Goal: Information Seeking & Learning: Learn about a topic

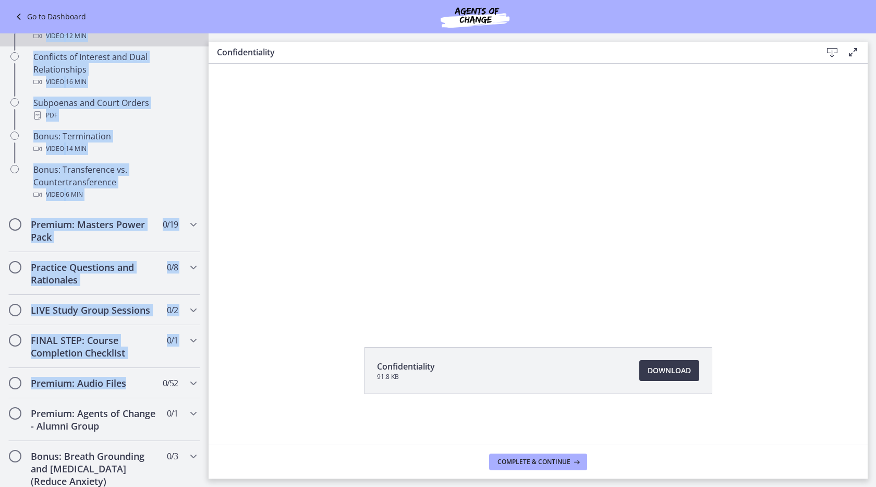
scroll to position [567, 0]
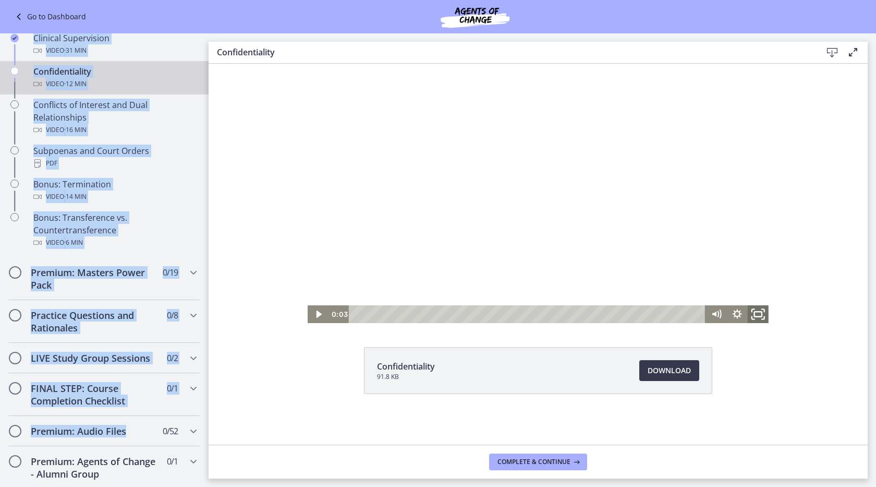
click at [434, 313] on icon "Fullscreen" at bounding box center [758, 314] width 25 height 21
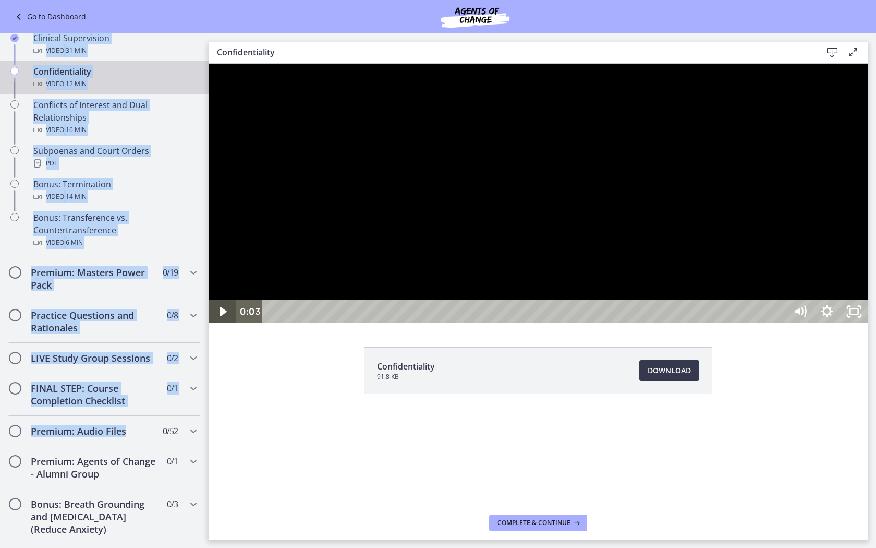
click at [222, 323] on icon "Play Video" at bounding box center [223, 311] width 27 height 23
click at [434, 64] on div at bounding box center [538, 193] width 659 height 259
click at [220, 325] on icon "Play Video" at bounding box center [223, 312] width 32 height 28
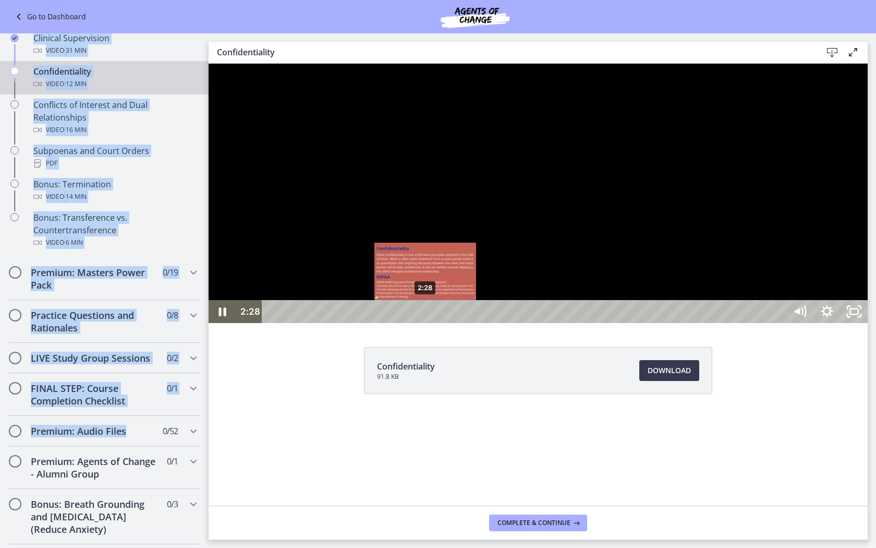
drag, startPoint x: 435, startPoint y: 599, endPoint x: 421, endPoint y: 599, distance: 14.1
click at [421, 316] on div "Playbar" at bounding box center [425, 312] width 8 height 8
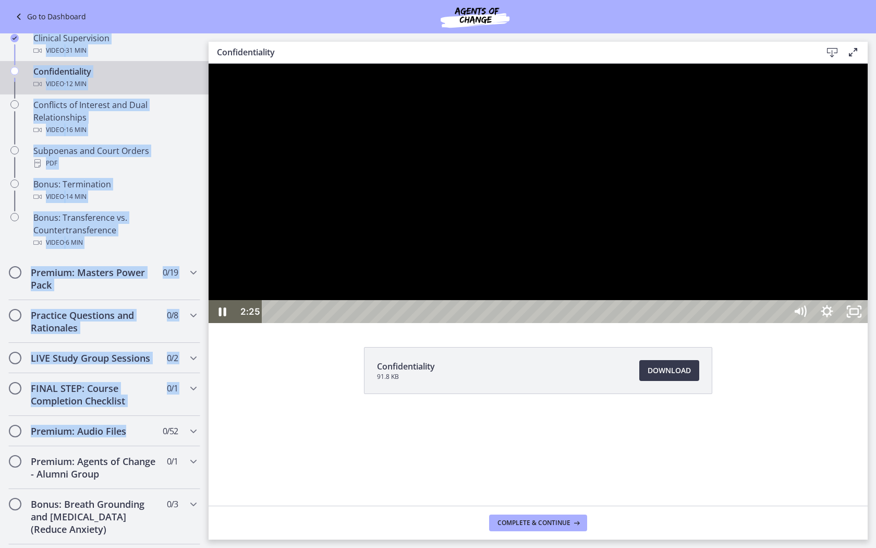
click at [434, 323] on div at bounding box center [538, 193] width 659 height 259
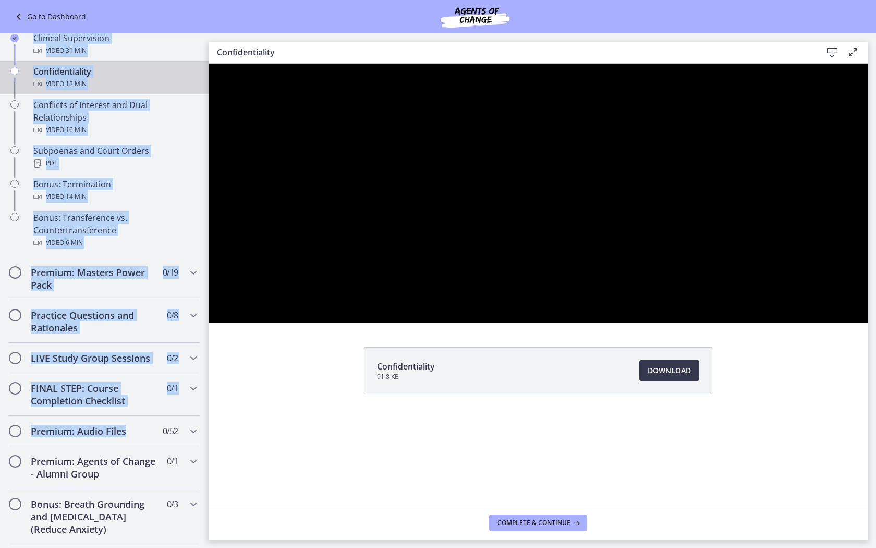
click at [434, 323] on div at bounding box center [538, 193] width 659 height 259
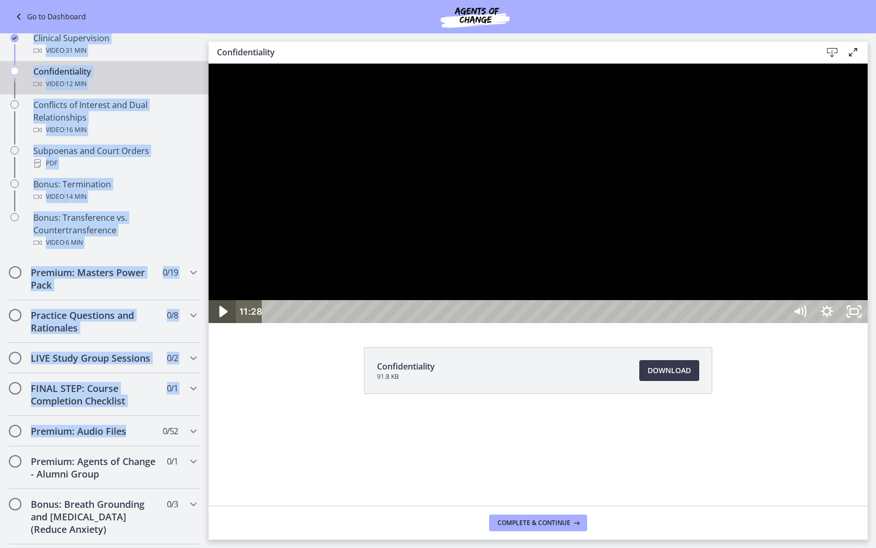
click at [219, 325] on icon "Play Video" at bounding box center [223, 312] width 32 height 28
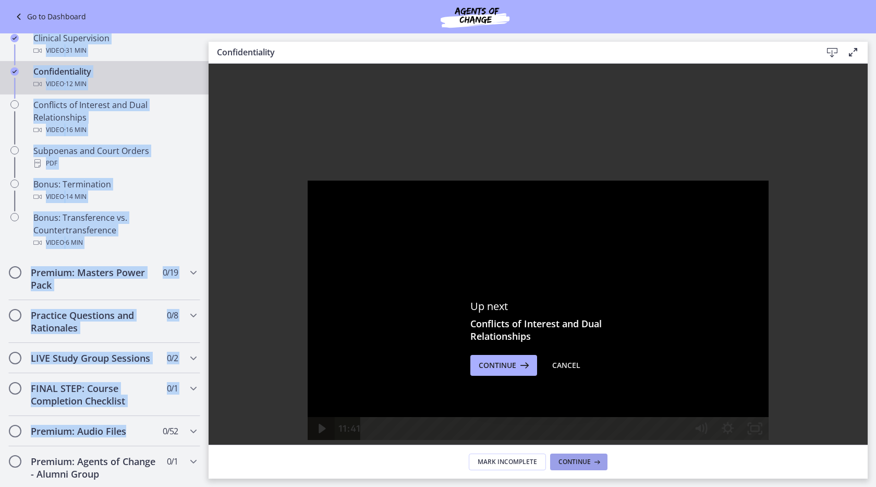
click at [434, 465] on span "Continue" at bounding box center [575, 461] width 32 height 8
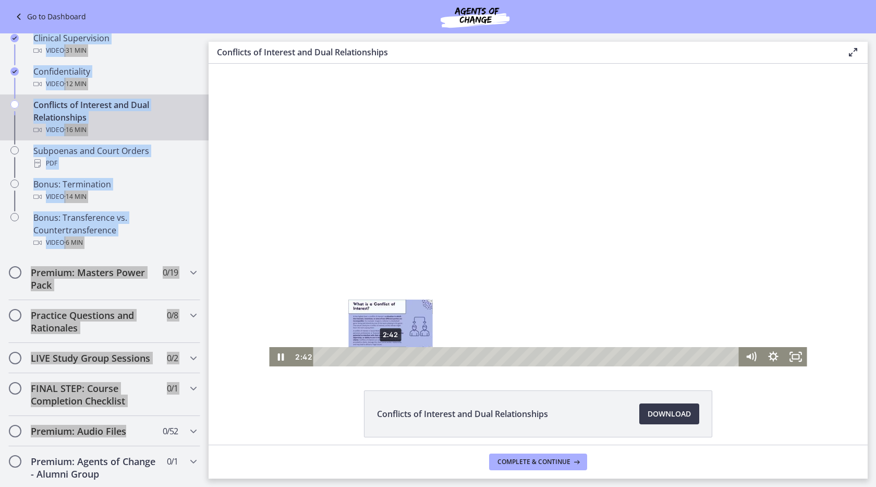
drag, startPoint x: 399, startPoint y: 354, endPoint x: 387, endPoint y: 355, distance: 12.0
click at [387, 355] on div "Playbar" at bounding box center [390, 356] width 6 height 6
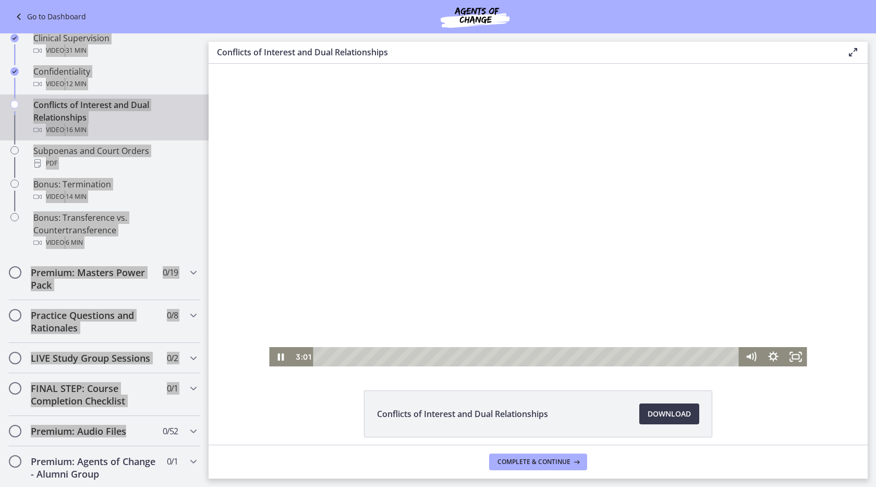
click at [434, 209] on div at bounding box center [538, 215] width 538 height 302
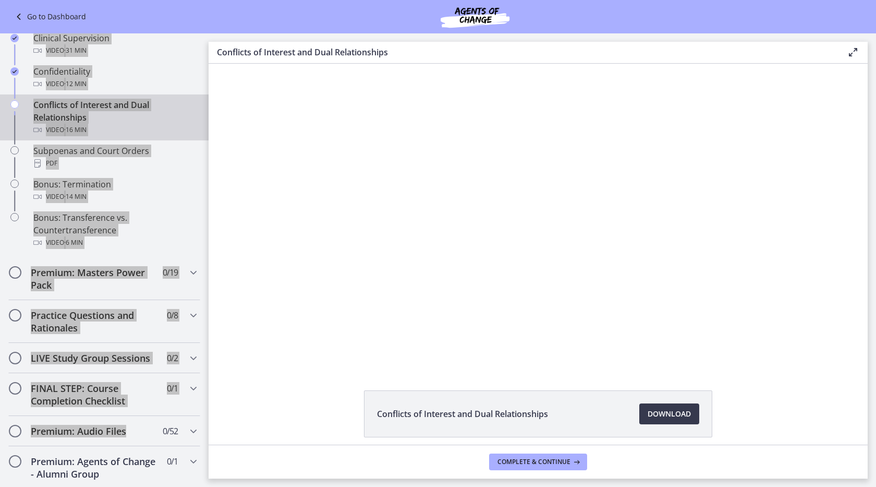
click at [434, 209] on div at bounding box center [538, 215] width 538 height 302
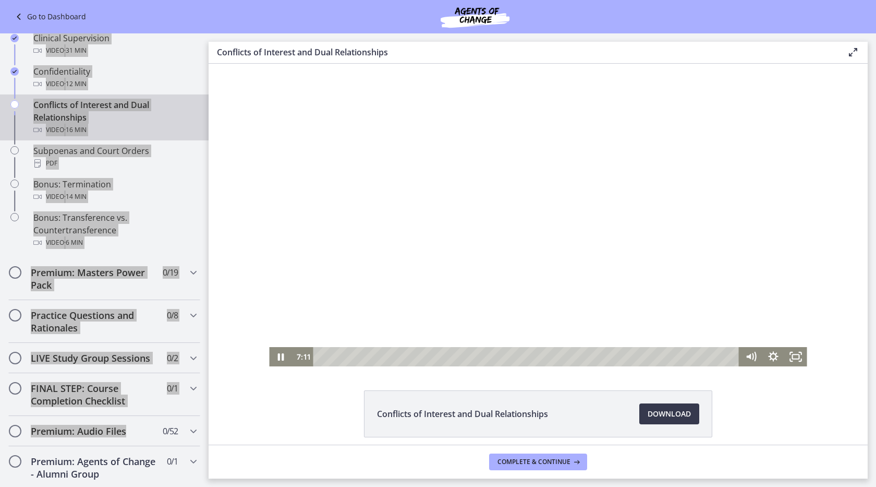
click at [434, 176] on div at bounding box center [538, 215] width 538 height 302
click at [434, 143] on div at bounding box center [538, 215] width 538 height 302
drag, startPoint x: 532, startPoint y: 356, endPoint x: 523, endPoint y: 354, distance: 10.1
click at [434, 354] on div "Playbar" at bounding box center [527, 356] width 6 height 6
click at [434, 290] on div at bounding box center [538, 215] width 538 height 302
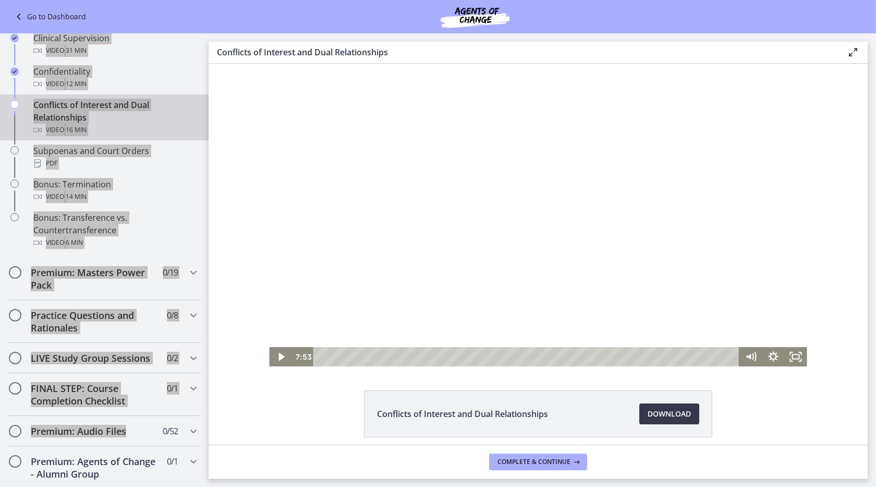
click at [434, 284] on div at bounding box center [538, 215] width 538 height 302
click at [434, 198] on div at bounding box center [538, 215] width 538 height 302
click at [283, 356] on icon "Play Video" at bounding box center [281, 357] width 6 height 8
drag, startPoint x: 676, startPoint y: 355, endPoint x: 699, endPoint y: 354, distance: 22.5
click at [434, 354] on div "Playbar" at bounding box center [698, 356] width 6 height 6
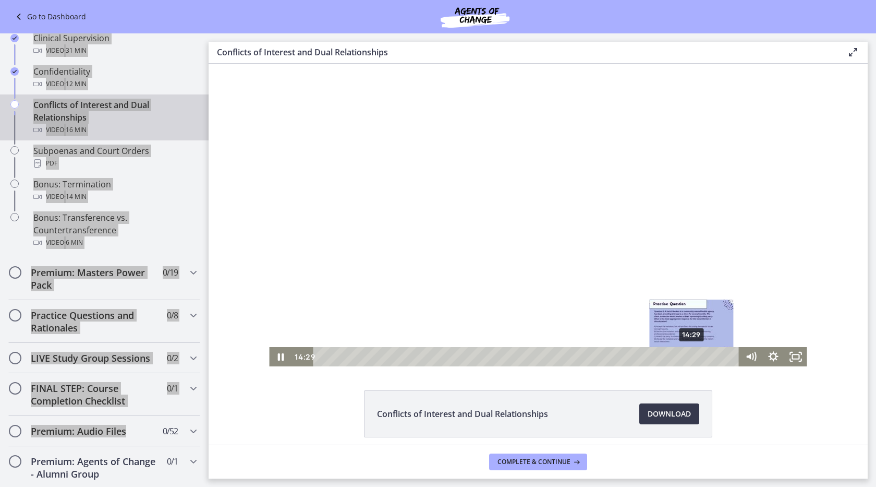
drag, startPoint x: 699, startPoint y: 353, endPoint x: 693, endPoint y: 353, distance: 6.3
click at [434, 353] on div "Playbar" at bounding box center [691, 356] width 6 height 6
click at [434, 354] on div "Playbar" at bounding box center [688, 356] width 6 height 6
drag, startPoint x: 689, startPoint y: 354, endPoint x: 682, endPoint y: 353, distance: 7.3
click at [434, 353] on div "Playbar" at bounding box center [682, 356] width 6 height 6
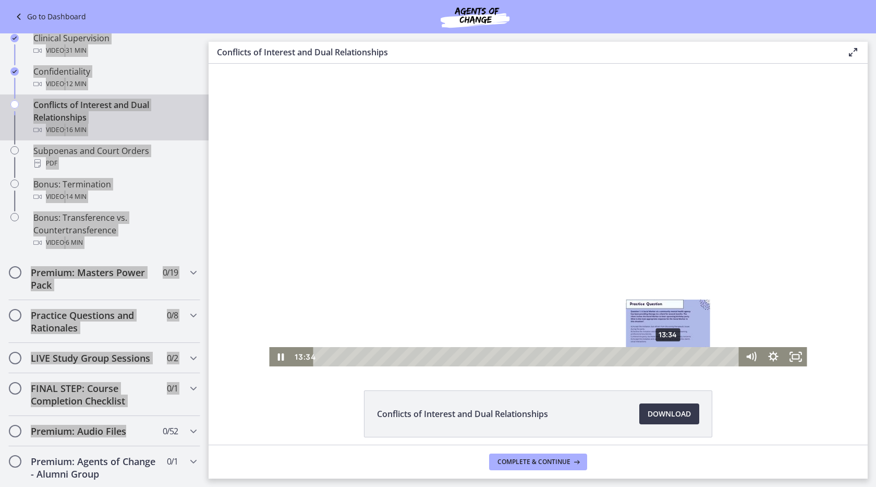
click at [434, 350] on div "13:34" at bounding box center [528, 356] width 413 height 19
drag, startPoint x: 682, startPoint y: 353, endPoint x: 661, endPoint y: 354, distance: 20.3
click at [434, 354] on div "13:18" at bounding box center [528, 356] width 413 height 19
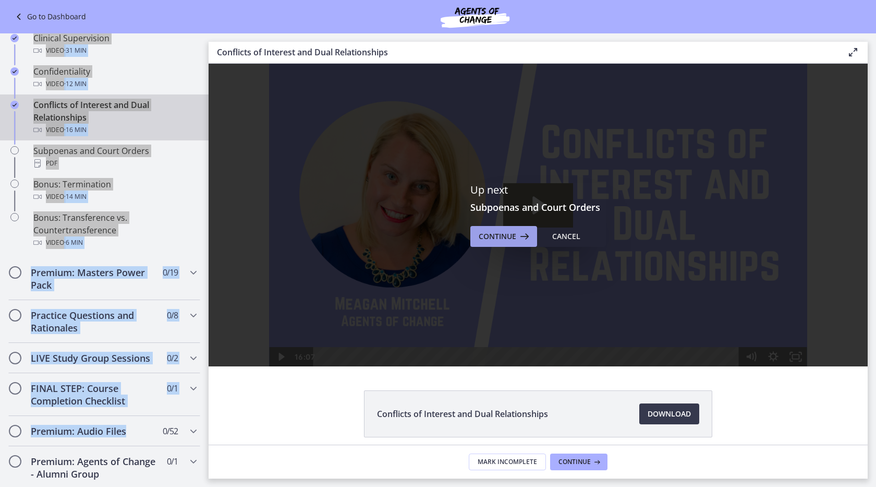
click at [434, 242] on span "Continue" at bounding box center [498, 236] width 38 height 13
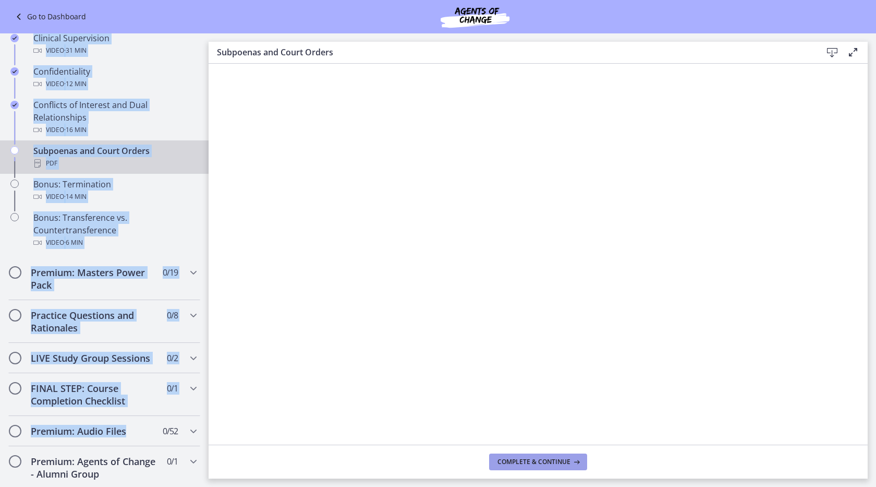
click at [434, 462] on span "Complete & continue" at bounding box center [534, 461] width 73 height 8
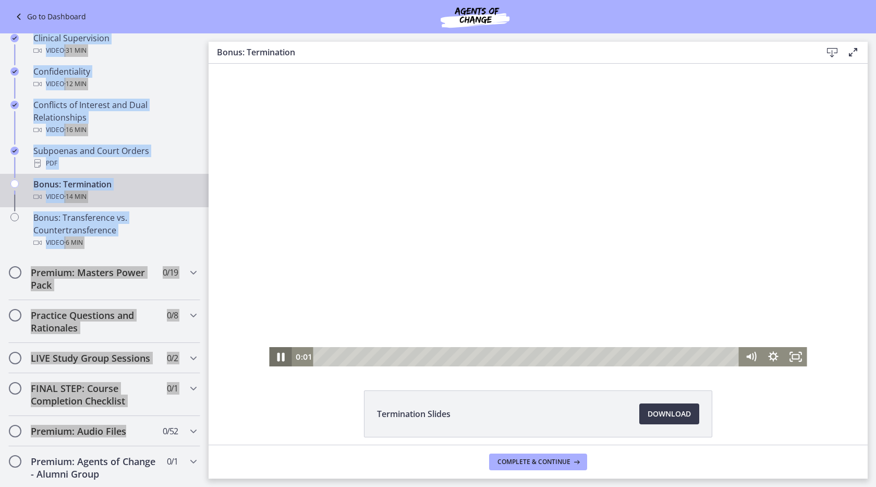
click at [279, 355] on icon "Pause" at bounding box center [280, 357] width 7 height 9
